Goal: Transaction & Acquisition: Purchase product/service

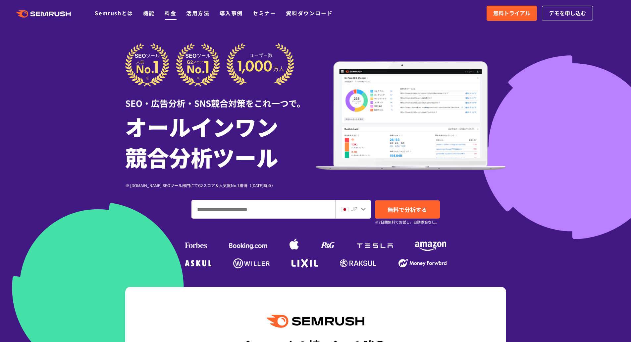
click at [172, 12] on link "料金" at bounding box center [171, 13] width 12 height 8
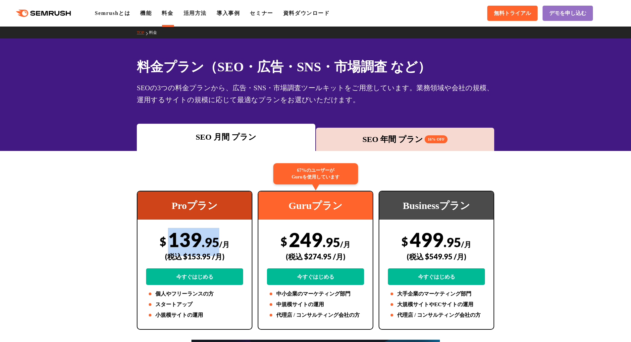
drag, startPoint x: 170, startPoint y: 243, endPoint x: 219, endPoint y: 243, distance: 49.1
click at [219, 243] on div "$ 139 .95 /月 (税込 $153.95 /月) 今すぐはじめる" at bounding box center [194, 256] width 97 height 57
copy div "139 .95"
click at [400, 140] on div "SEO 年間 プラン 16% OFF" at bounding box center [406, 139] width 172 height 12
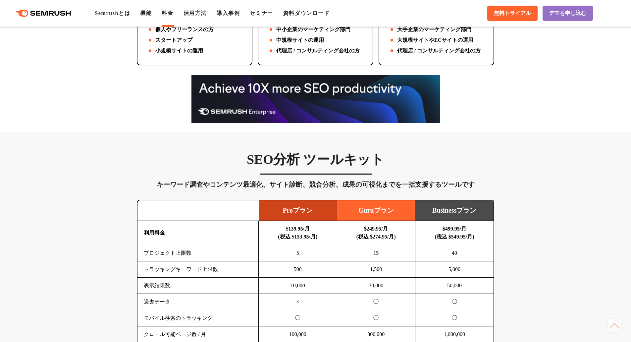
scroll to position [265, 0]
